Goal: Transaction & Acquisition: Download file/media

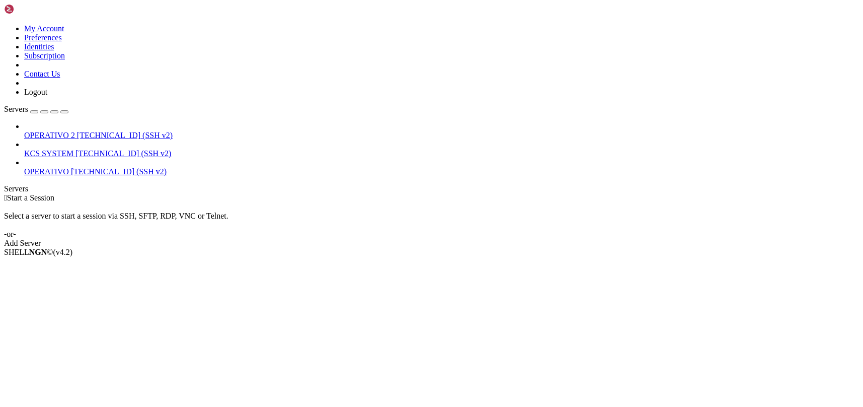
click at [73, 149] on span "KCS SYSTEM" at bounding box center [48, 153] width 49 height 9
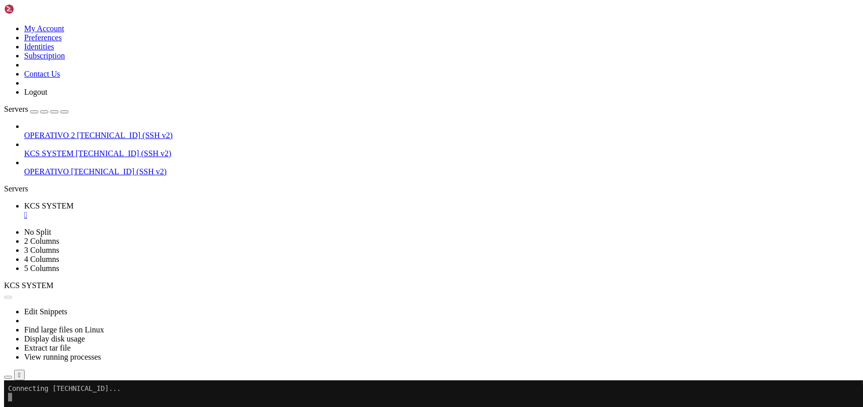
click at [8, 377] on icon "button" at bounding box center [8, 377] width 0 height 0
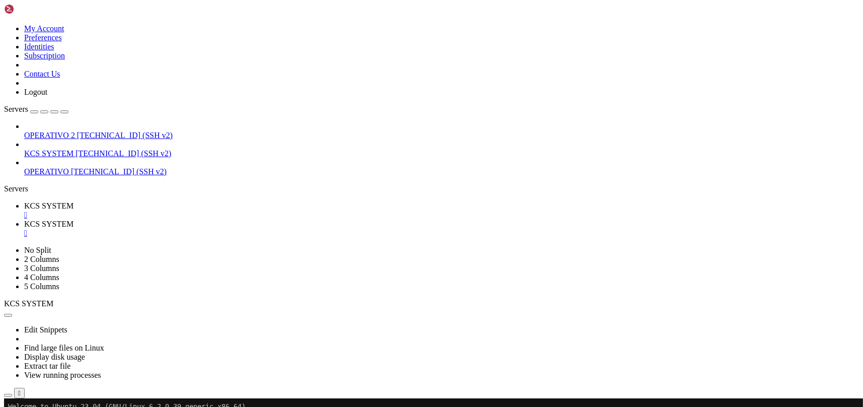
scroll to position [134, 0]
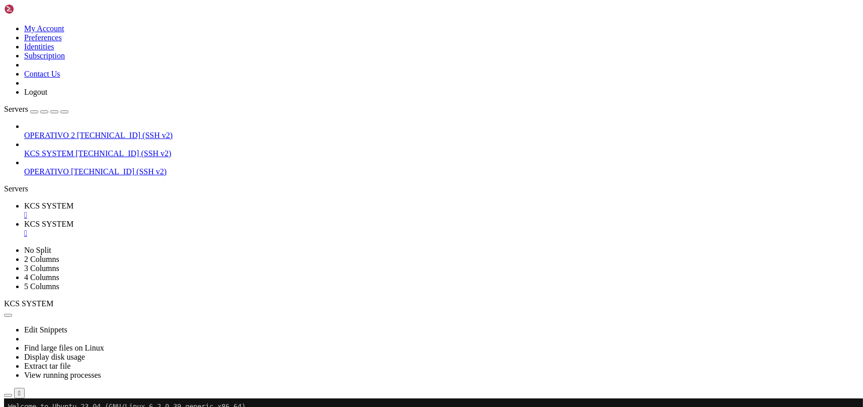
type input "/home/ubuntu/31-app-odoo2/instance"
